Goal: Information Seeking & Learning: Learn about a topic

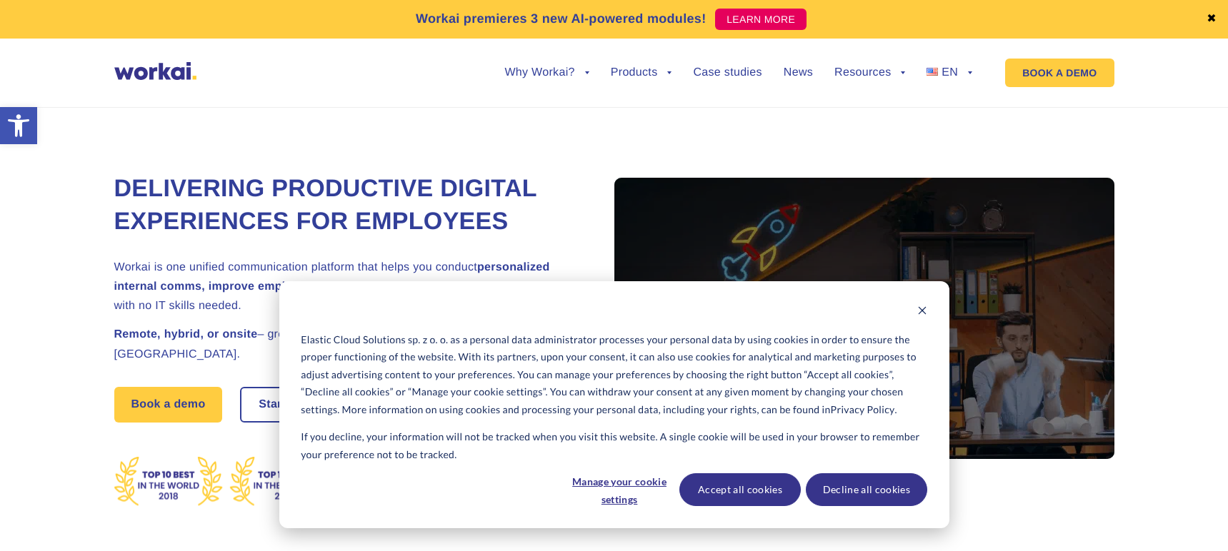
drag, startPoint x: 929, startPoint y: 312, endPoint x: 921, endPoint y: 313, distance: 7.9
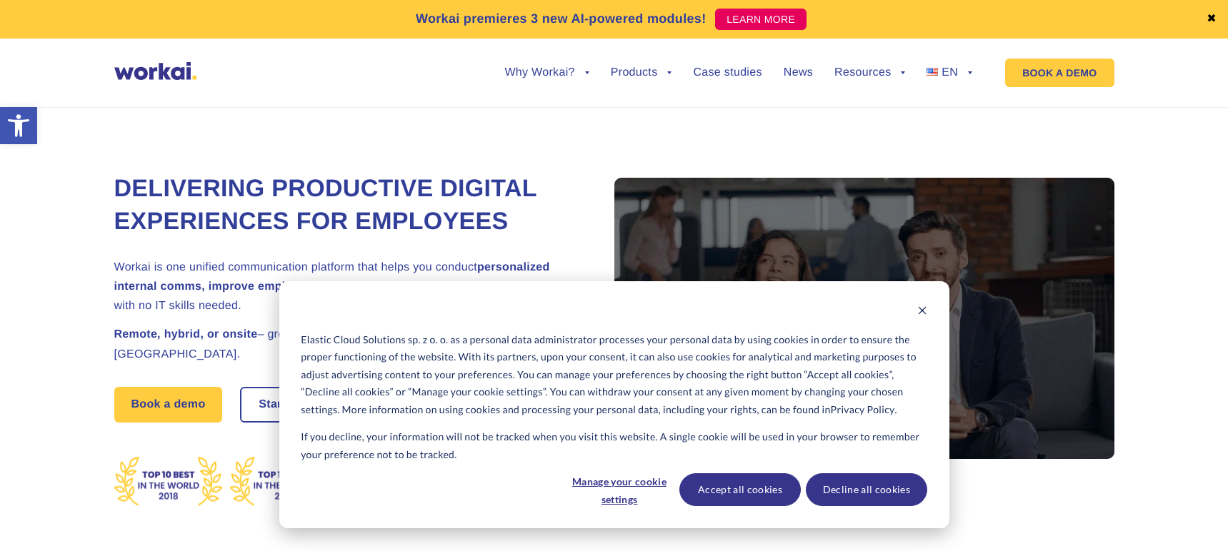
click at [929, 312] on div "Elastic Cloud Solutions sp. z o. o. as a personal data administrator processes …" at bounding box center [614, 404] width 670 height 247
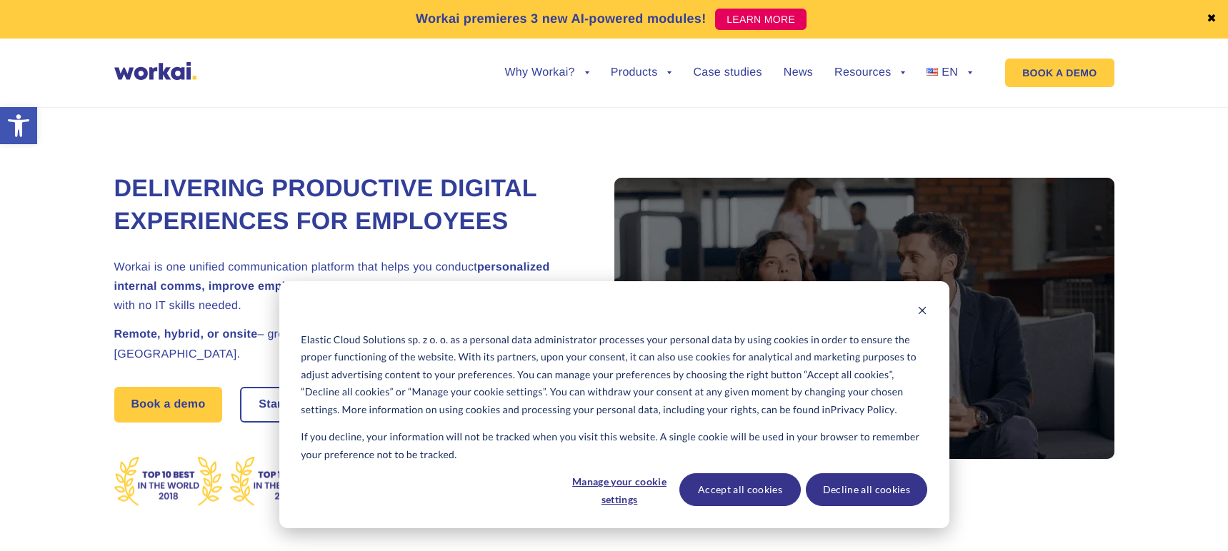
drag, startPoint x: 916, startPoint y: 311, endPoint x: 901, endPoint y: 299, distance: 18.3
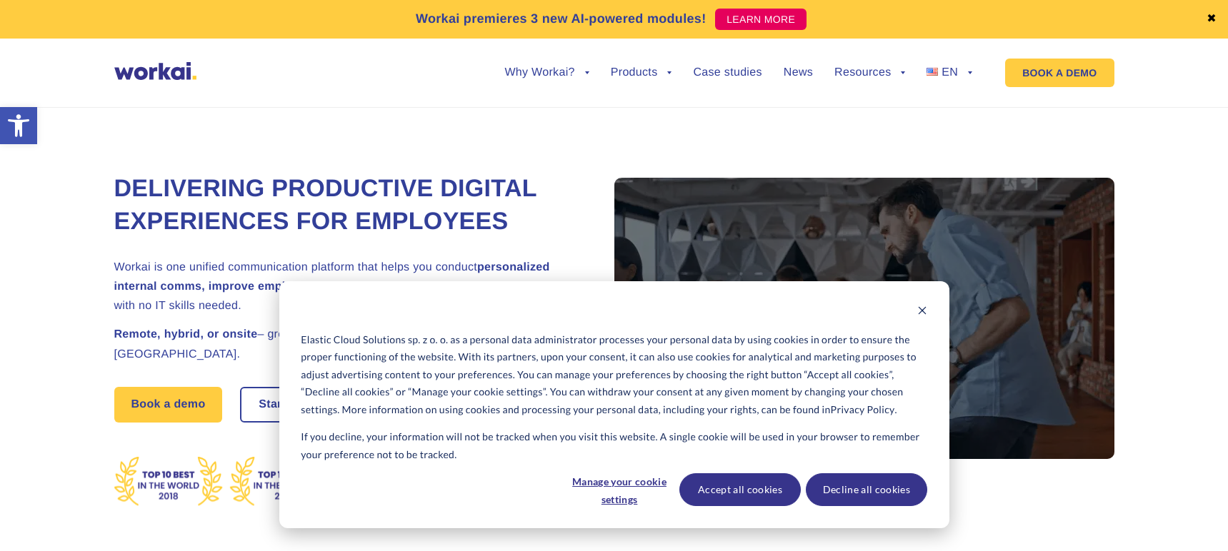
click at [916, 311] on div "Cookie banner" at bounding box center [614, 313] width 626 height 18
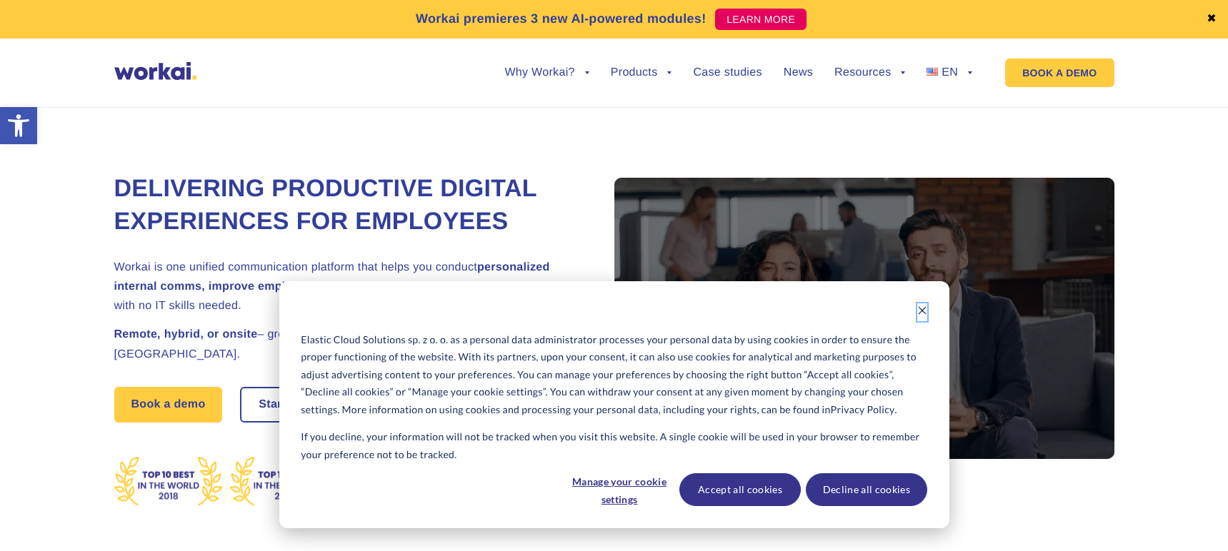
drag, startPoint x: 919, startPoint y: 309, endPoint x: 868, endPoint y: 273, distance: 62.6
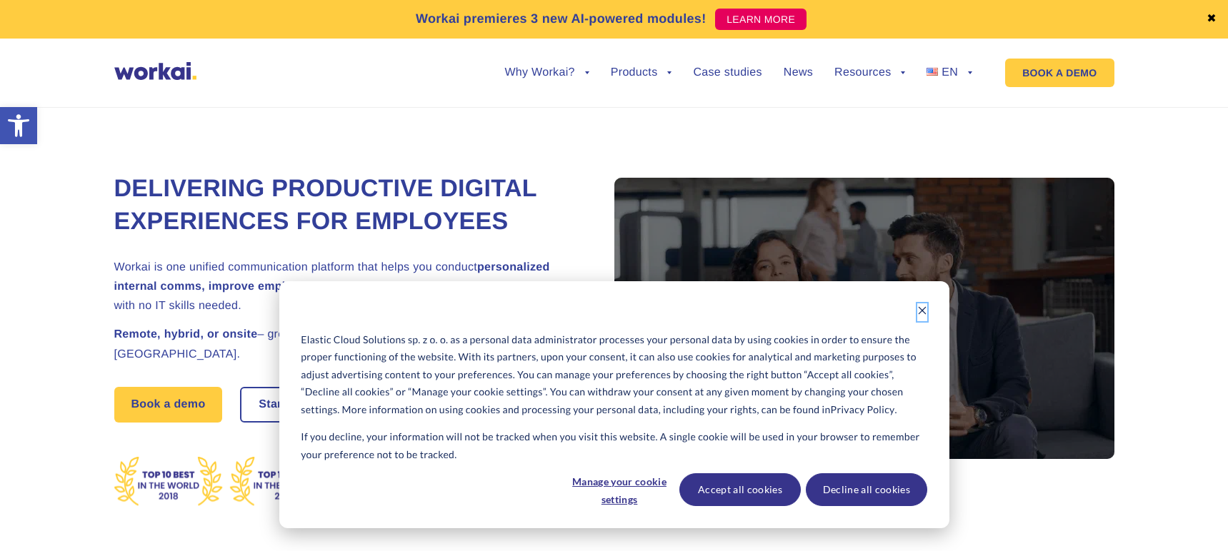
click at [919, 309] on icon "Dismiss cookie banner" at bounding box center [922, 311] width 8 height 8
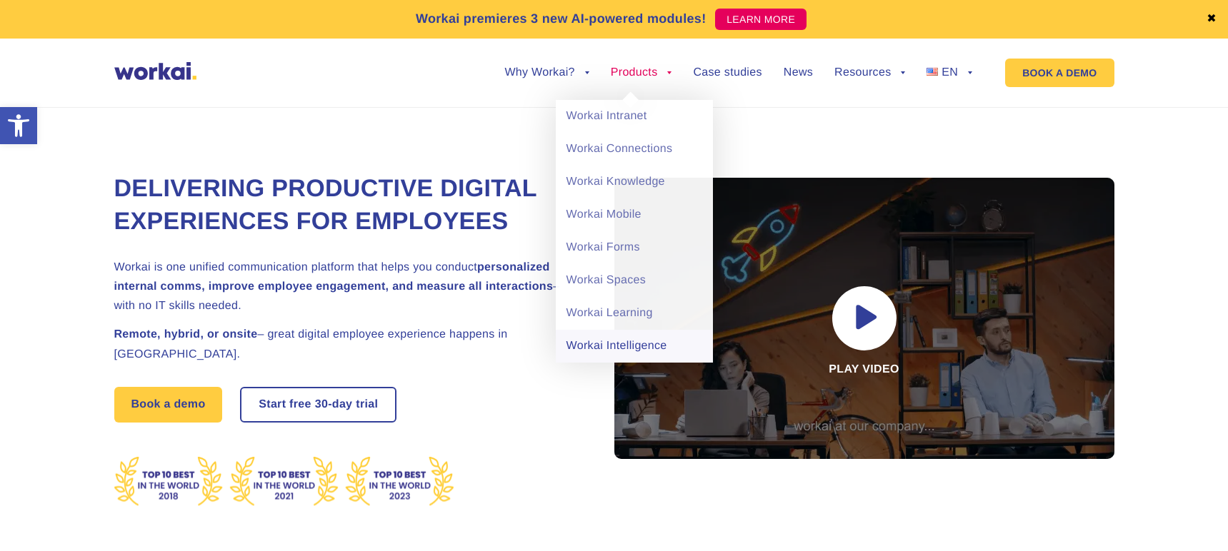
click at [621, 349] on link "Workai Intelligence" at bounding box center [634, 346] width 157 height 33
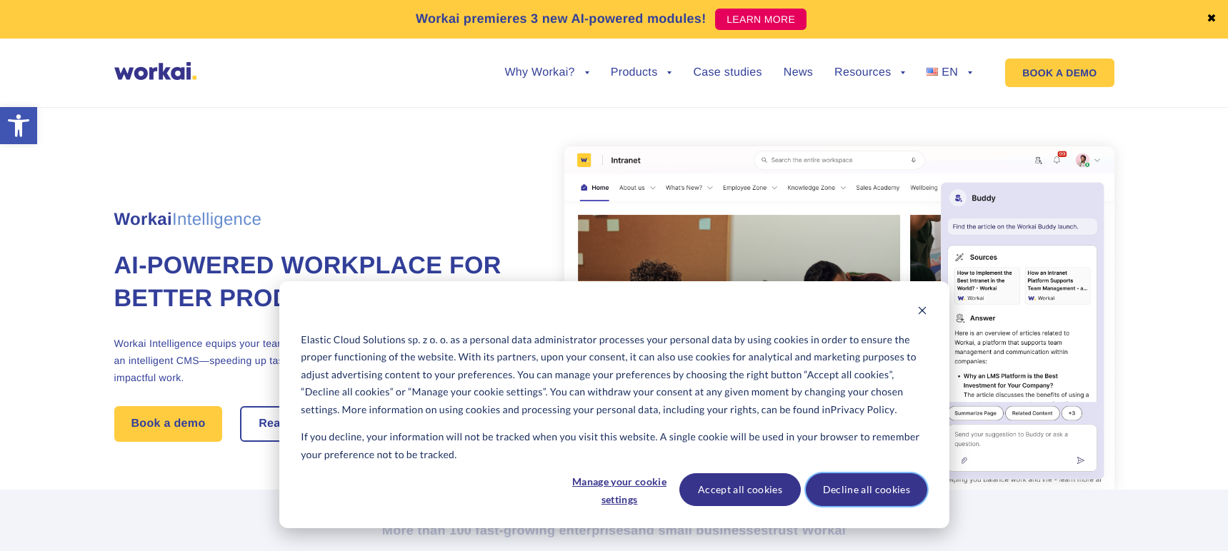
click at [843, 496] on button "Decline all cookies" at bounding box center [866, 489] width 121 height 33
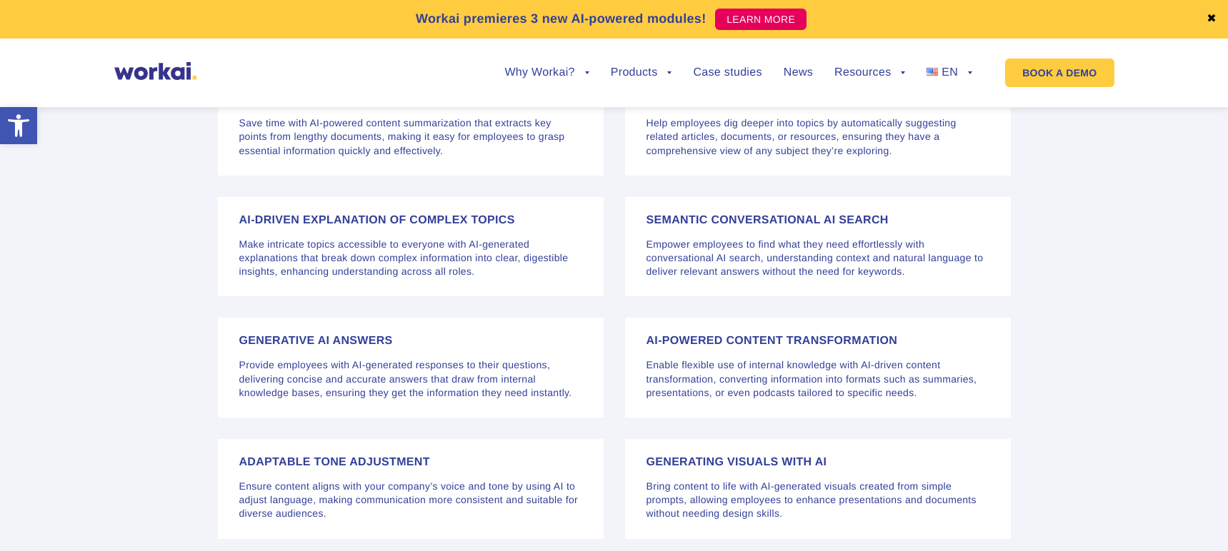
scroll to position [2957, 0]
